Goal: Transaction & Acquisition: Purchase product/service

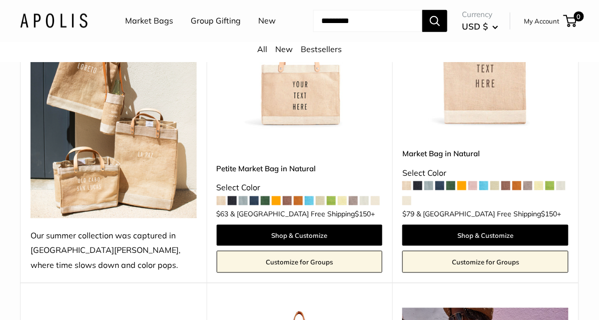
scroll to position [176, 0]
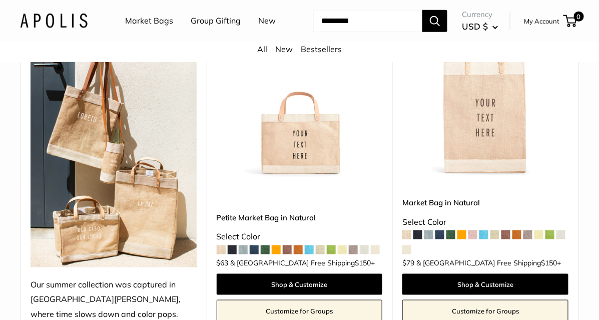
click at [112, 139] on img at bounding box center [114, 140] width 166 height 256
click at [163, 133] on img at bounding box center [114, 140] width 166 height 256
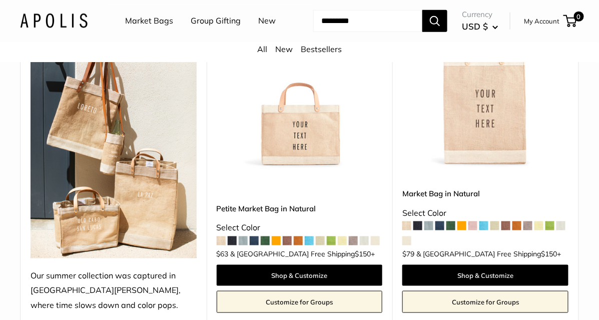
scroll to position [177, 0]
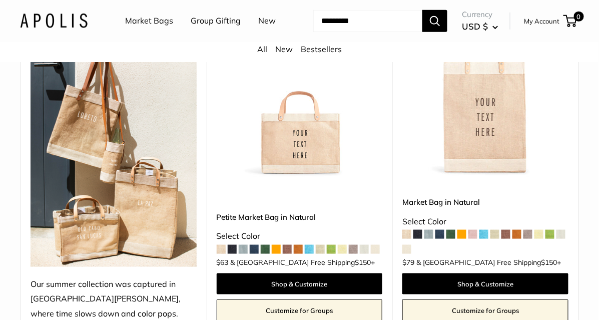
click at [130, 181] on img at bounding box center [114, 139] width 166 height 256
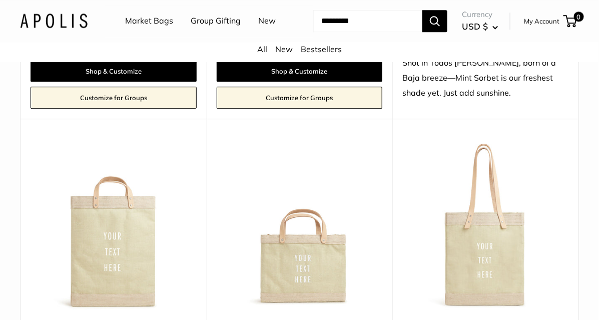
scroll to position [801, 0]
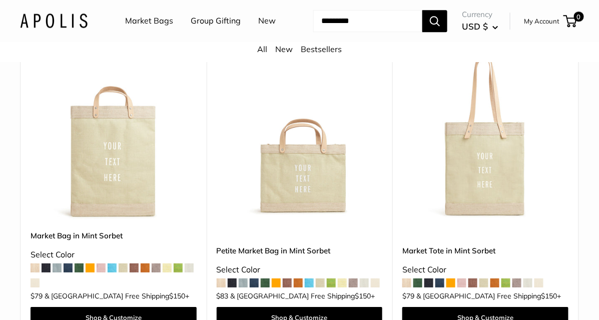
click at [0, 0] on img at bounding box center [0, 0] width 0 height 0
